Goal: Task Accomplishment & Management: Complete application form

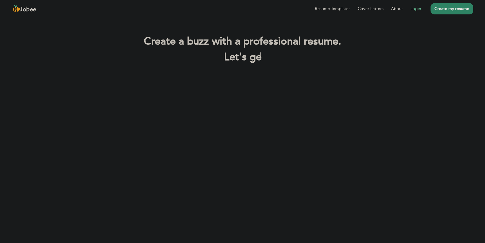
click at [415, 11] on link "Login" at bounding box center [415, 8] width 11 height 6
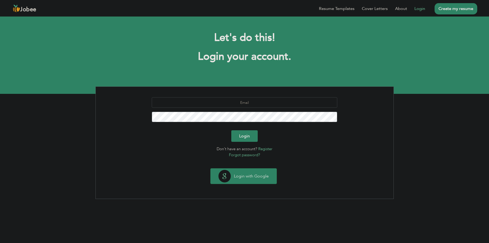
click at [257, 175] on button "Login with Google" at bounding box center [244, 175] width 66 height 15
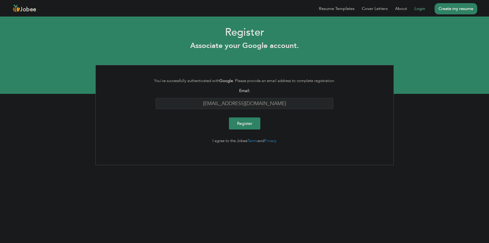
click at [250, 124] on input "Register" at bounding box center [244, 123] width 31 height 12
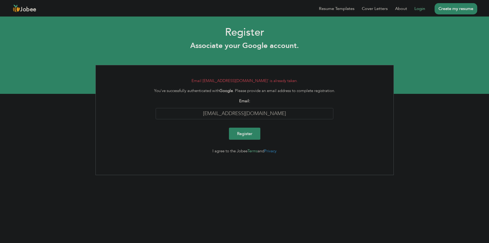
click at [255, 153] on link "Terms" at bounding box center [253, 150] width 10 height 5
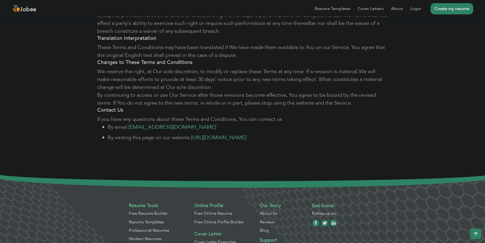
scroll to position [2314, 0]
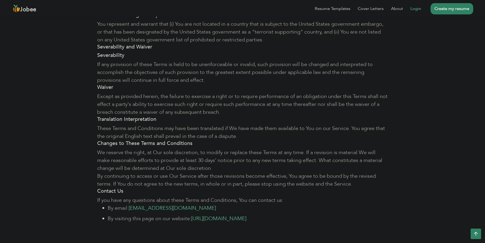
click at [413, 8] on link "Login" at bounding box center [415, 8] width 11 height 6
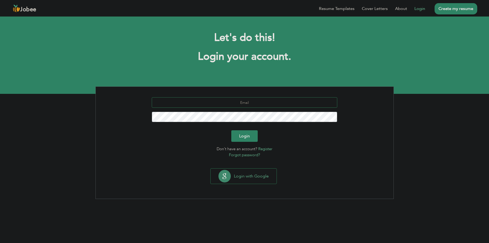
click at [252, 103] on input "text" at bounding box center [245, 102] width 186 height 10
type input "[EMAIL_ADDRESS][DOMAIN_NAME]"
click at [244, 139] on button "Login" at bounding box center [245, 136] width 26 height 12
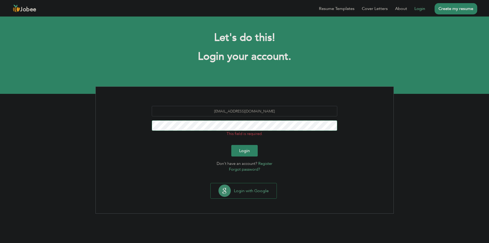
click at [232, 145] on button "Login" at bounding box center [245, 151] width 26 height 12
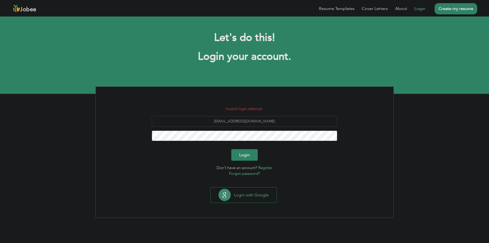
click at [250, 157] on button "Login" at bounding box center [245, 155] width 26 height 12
click at [250, 173] on link "Forgot password?" at bounding box center [244, 173] width 31 height 5
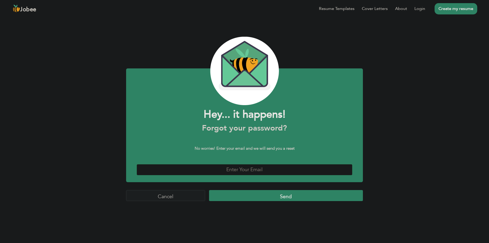
click at [244, 171] on input "text" at bounding box center [245, 169] width 216 height 11
type input "fahadmushtaq320@gmail.com"
click at [269, 194] on input "Send" at bounding box center [286, 195] width 154 height 11
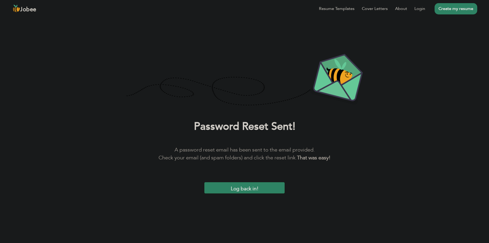
click at [267, 188] on input "Log back in!" at bounding box center [245, 187] width 80 height 11
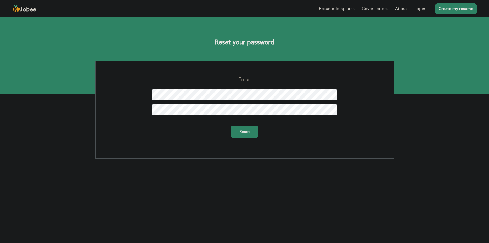
click at [257, 80] on input "text" at bounding box center [245, 79] width 186 height 11
type input "fahadmushtaq320@gmail.com"
click at [238, 130] on input "Reset" at bounding box center [245, 131] width 26 height 12
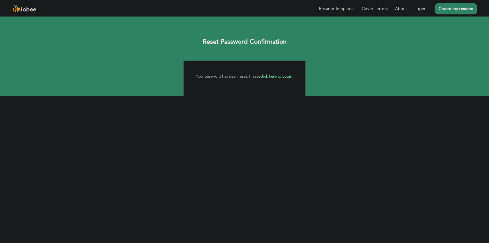
click at [279, 75] on link "click here to Login." at bounding box center [277, 76] width 33 height 5
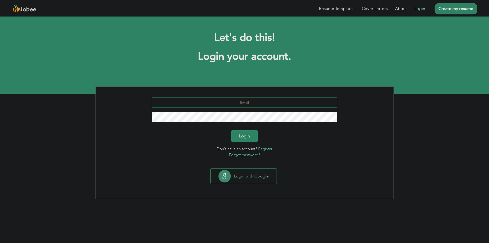
click at [256, 103] on input "text" at bounding box center [245, 102] width 186 height 10
type input "[EMAIL_ADDRESS][DOMAIN_NAME]"
click at [249, 134] on button "Login" at bounding box center [245, 136] width 26 height 12
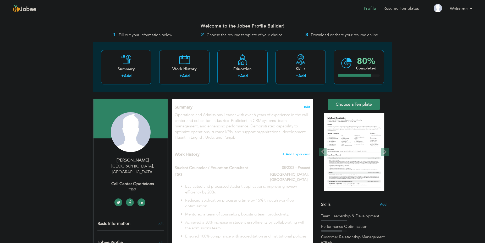
click at [310, 105] on span "Edit" at bounding box center [307, 107] width 6 height 4
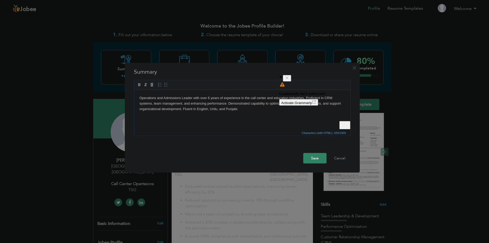
click at [204, 123] on html "Operations and Admissions Leader with over 6 years of experience in the call ce…" at bounding box center [242, 109] width 216 height 39
click at [313, 158] on button "Save" at bounding box center [315, 158] width 23 height 10
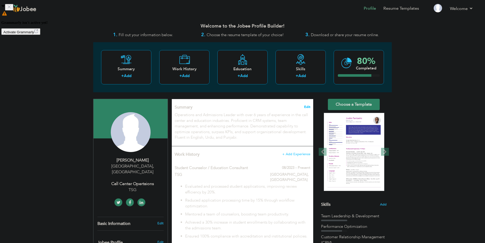
click at [310, 105] on span "Edit" at bounding box center [307, 107] width 6 height 4
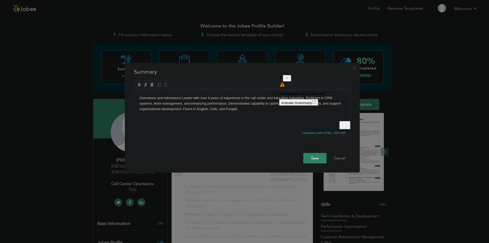
click at [289, 80] on icon "Close" at bounding box center [287, 78] width 4 height 4
click at [258, 110] on body "Operations and Admissions Leader with over 6 years of experience in the call ce…" at bounding box center [243, 103] width 206 height 16
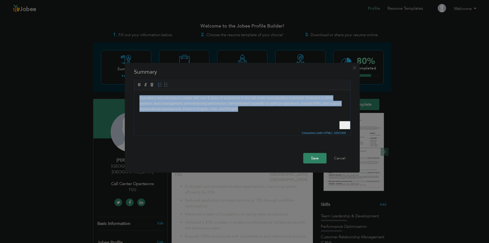
drag, startPoint x: 250, startPoint y: 109, endPoint x: 95, endPoint y: 82, distance: 158.3
click at [134, 90] on html "Operations and Admissions Leader with over 6 years of experience in the call ce…" at bounding box center [242, 109] width 216 height 39
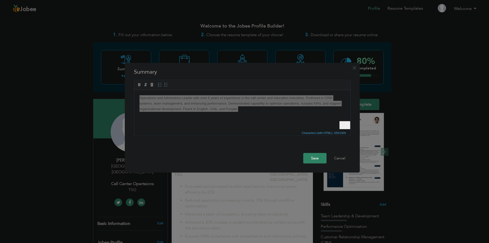
click at [314, 158] on button "Save" at bounding box center [315, 158] width 23 height 10
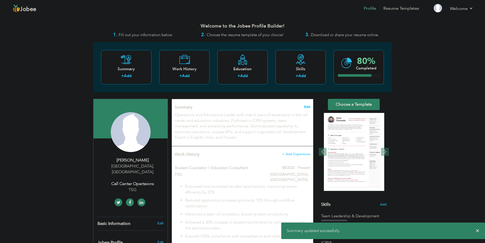
click at [309, 107] on span "Edit" at bounding box center [307, 107] width 6 height 4
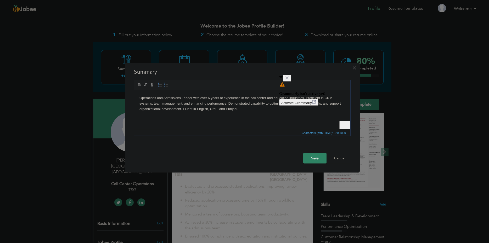
drag, startPoint x: 181, startPoint y: 98, endPoint x: 200, endPoint y: 114, distance: 25.4
click at [182, 98] on body "Operations and Admissions Leader with over 6 years of experience in the call ce…" at bounding box center [243, 103] width 206 height 16
click at [289, 79] on icon "Close" at bounding box center [287, 78] width 4 height 4
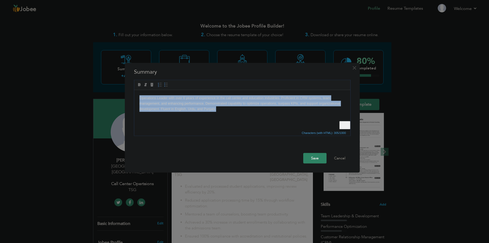
drag, startPoint x: 223, startPoint y: 111, endPoint x: 200, endPoint y: 173, distance: 65.4
click at [134, 90] on html "Operations Leader with over 6 years of experience in the call center and educat…" at bounding box center [242, 109] width 216 height 39
copy body "Operations Leader with over 6 years of experience in the call center and educat…"
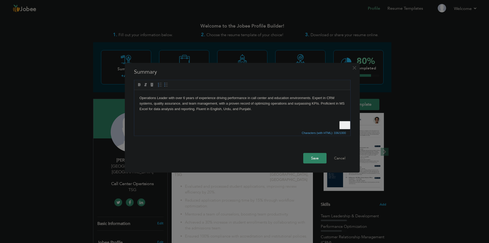
click at [312, 154] on button "Save" at bounding box center [315, 158] width 23 height 10
click at [312, 153] on button "Save" at bounding box center [315, 158] width 23 height 10
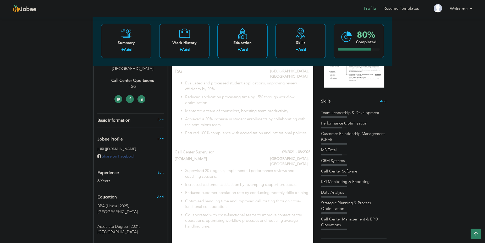
scroll to position [80, 0]
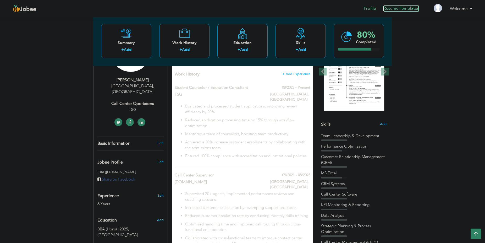
click at [396, 8] on link "Resume Templates" at bounding box center [401, 8] width 36 height 6
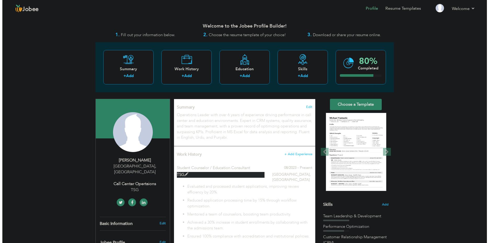
scroll to position [27, 0]
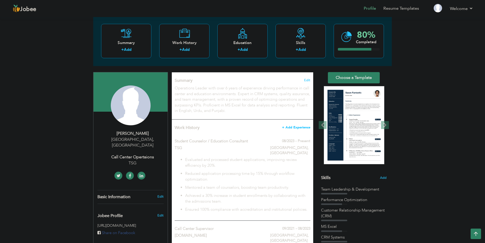
click at [298, 129] on span "+ Add Experience" at bounding box center [296, 127] width 28 height 4
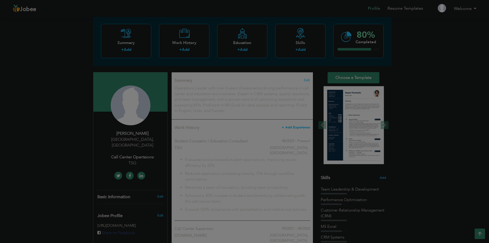
scroll to position [0, 0]
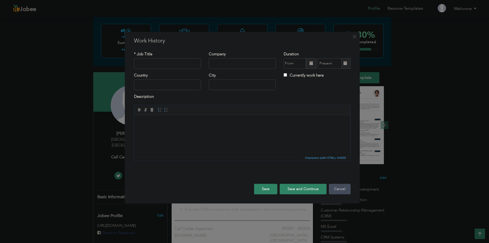
click at [340, 189] on button "Cancel" at bounding box center [340, 189] width 22 height 10
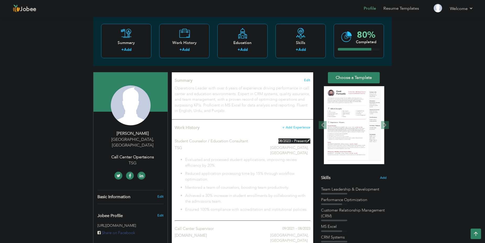
click at [309, 140] on span at bounding box center [309, 141] width 4 height 4
type input "Student Counselor / Education Consultant"
type input "TSG"
type input "08/2023"
type input "[GEOGRAPHIC_DATA]"
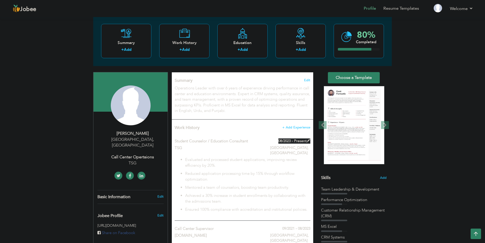
type input "[GEOGRAPHIC_DATA]"
checkbox input "true"
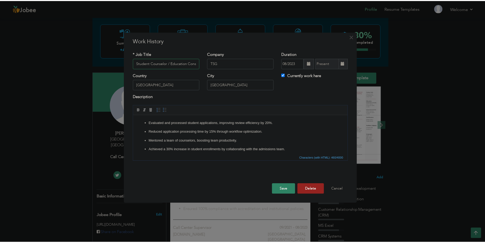
scroll to position [0, 9]
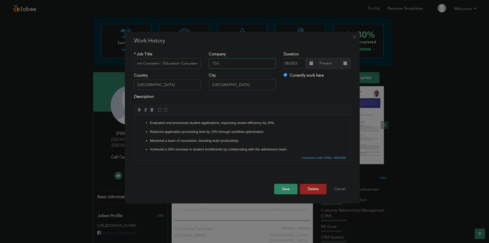
click at [239, 64] on input "TSG" at bounding box center [242, 63] width 67 height 10
type input "The Superior Group"
click at [288, 191] on button "Save" at bounding box center [285, 189] width 23 height 10
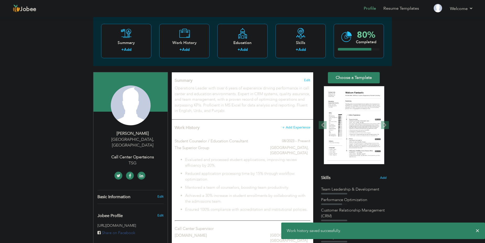
click at [481, 230] on div "× Work history saved successfully." at bounding box center [383, 230] width 204 height 16
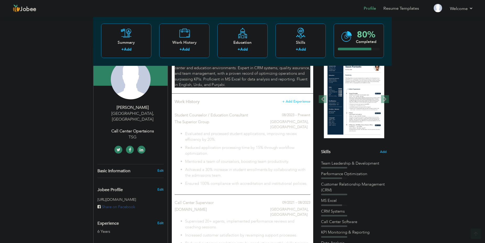
scroll to position [53, 0]
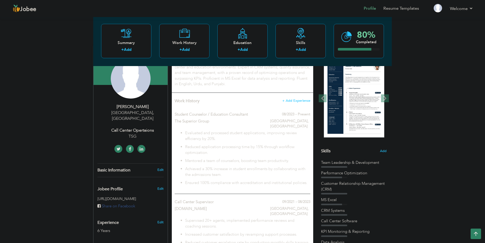
click at [126, 115] on div "[PERSON_NAME] [GEOGRAPHIC_DATA] , [GEOGRAPHIC_DATA] Call Center Opertaions TSG" at bounding box center [130, 122] width 74 height 36
type input "Fahad"
type input "Mushtaq"
type input "[PHONE_NUMBER]"
select select "number:166"
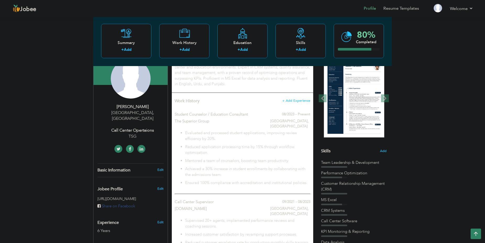
type input "[GEOGRAPHIC_DATA]"
select select "number:8"
type input "TSG"
type input "Call Center Opertaions"
type input "[URL][DOMAIN_NAME][PERSON_NAME]"
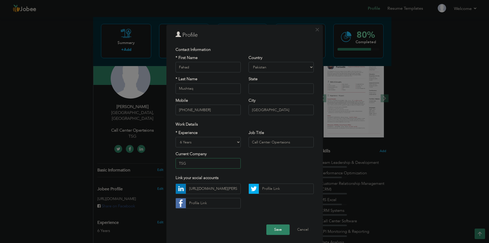
drag, startPoint x: 199, startPoint y: 164, endPoint x: 169, endPoint y: 159, distance: 30.7
click at [176, 159] on input "TSG" at bounding box center [208, 163] width 65 height 10
type input "The Superior Group"
click at [277, 229] on button "Save" at bounding box center [278, 229] width 23 height 10
click at [278, 229] on span "button" at bounding box center [280, 229] width 4 height 4
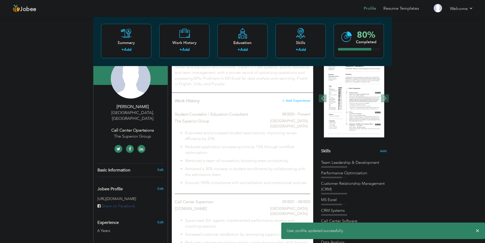
click at [478, 230] on span "×" at bounding box center [478, 230] width 4 height 5
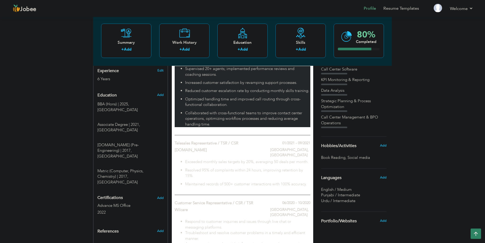
scroll to position [160, 0]
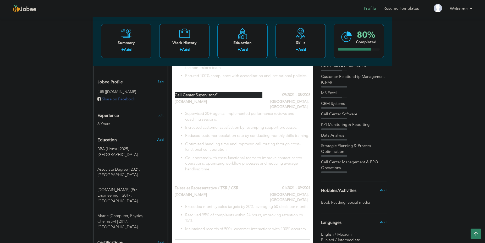
click at [218, 93] on span at bounding box center [216, 95] width 4 height 4
type input "Call Center Supervisor"
type input "[DOMAIN_NAME]"
type input "09/2021"
type input "08/2023"
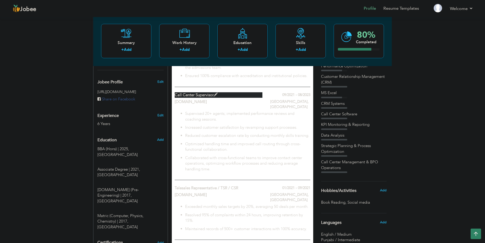
checkbox input "false"
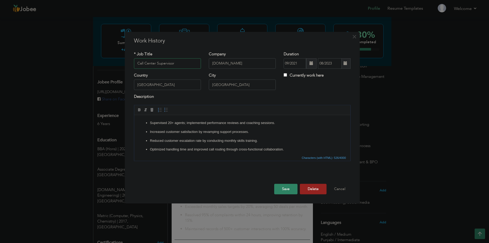
drag, startPoint x: 180, startPoint y: 64, endPoint x: 129, endPoint y: 63, distance: 50.6
click at [134, 63] on input "Call Center Supervisor" at bounding box center [167, 63] width 67 height 10
type input "t"
click at [195, 63] on input "Team Lead - Contact Cenetr" at bounding box center [167, 63] width 67 height 10
click at [288, 186] on button "Save" at bounding box center [285, 189] width 23 height 10
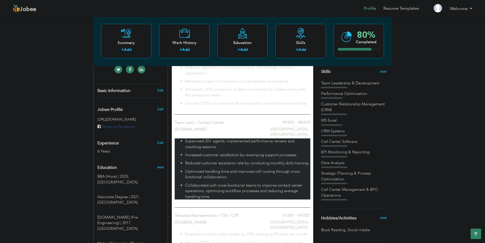
scroll to position [113, 0]
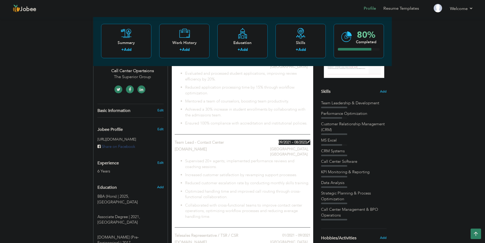
click at [309, 140] on span at bounding box center [309, 142] width 4 height 4
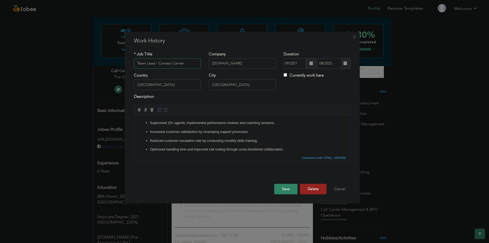
click at [171, 64] on input "Team Lead - Contact Center" at bounding box center [167, 63] width 67 height 10
type input "Team Lead - Contact/Call Center"
click at [289, 192] on button "Save" at bounding box center [285, 189] width 23 height 10
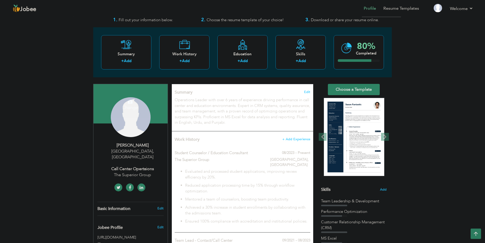
scroll to position [0, 0]
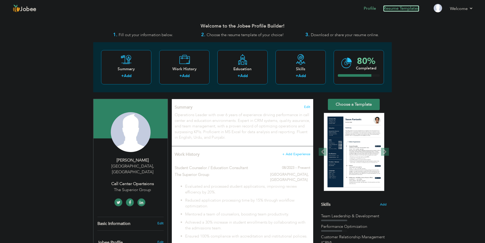
click at [400, 10] on link "Resume Templates" at bounding box center [401, 8] width 36 height 6
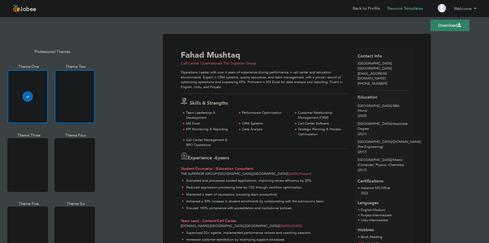
click at [89, 103] on div at bounding box center [74, 97] width 41 height 54
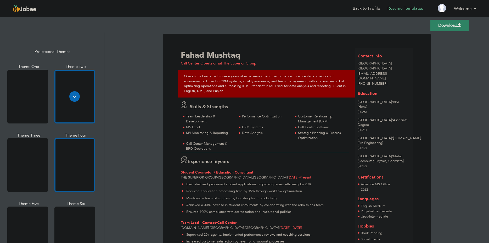
click at [68, 147] on div at bounding box center [74, 165] width 41 height 54
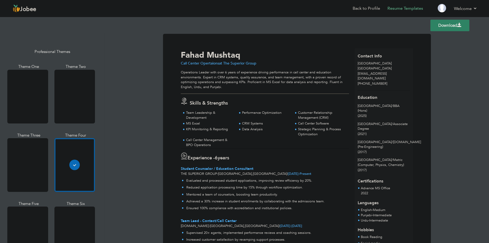
click at [441, 23] on link "Download" at bounding box center [450, 26] width 39 height 12
